Goal: Task Accomplishment & Management: Manage account settings

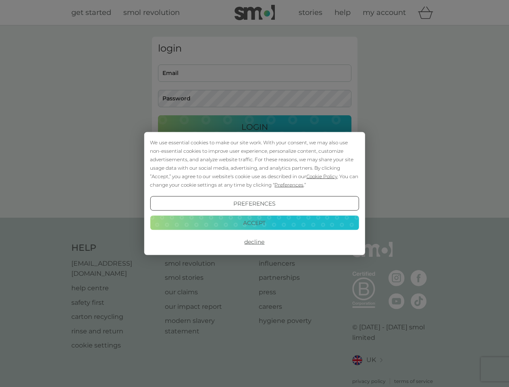
click at [322, 176] on span "Cookie Policy" at bounding box center [321, 176] width 31 height 6
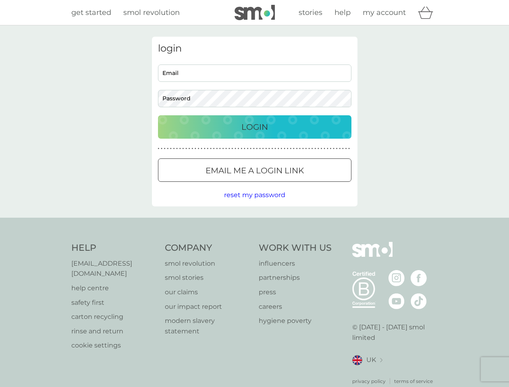
click at [288, 185] on div "login Email Password Login ● ● ● ● ● ● ● ● ● ● ● ● ● ● ● ● ● ● ● ● ● ● ● ● ● ● …" at bounding box center [255, 122] width 206 height 170
click at [254, 204] on div "login Email Password Login ● ● ● ● ● ● ● ● ● ● ● ● ● ● ● ● ● ● ● ● ● ● ● ● ● ● …" at bounding box center [255, 122] width 206 height 170
click at [254, 242] on div "Help [EMAIL_ADDRESS][DOMAIN_NAME] help centre safety first carton recycling rin…" at bounding box center [254, 313] width 367 height 143
click at [254, 223] on div "Help [EMAIL_ADDRESS][DOMAIN_NAME] help centre safety first carton recycling rin…" at bounding box center [254, 314] width 509 height 192
